Goal: Find specific page/section: Find specific page/section

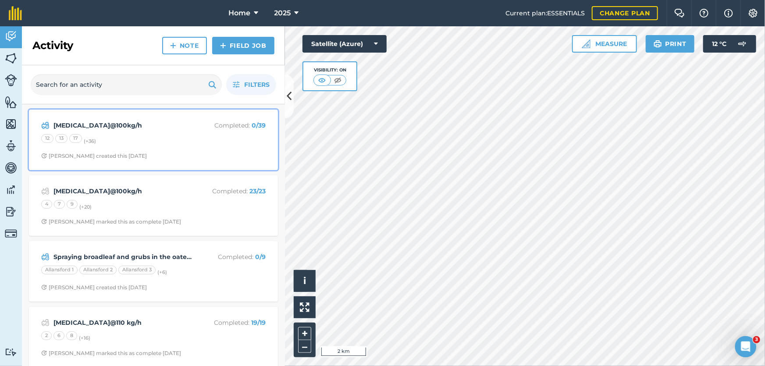
click at [199, 149] on div "[MEDICAL_DATA]@100kg/h Completed : 0 / 39 12 13 17 (+ 36 ) [PERSON_NAME] create…" at bounding box center [153, 140] width 239 height 50
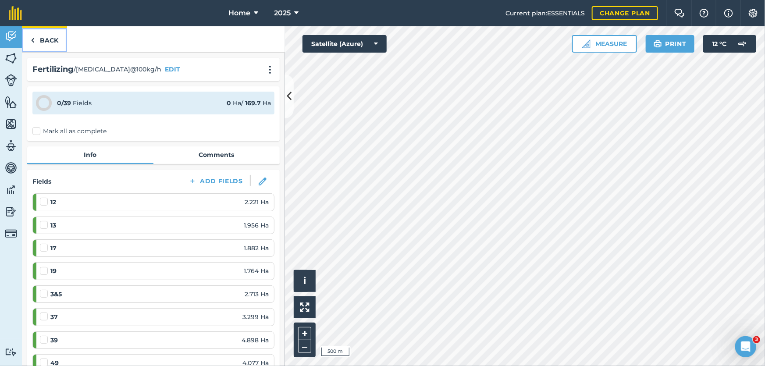
click at [56, 40] on link "Back" at bounding box center [44, 39] width 45 height 26
